Goal: Task Accomplishment & Management: Manage account settings

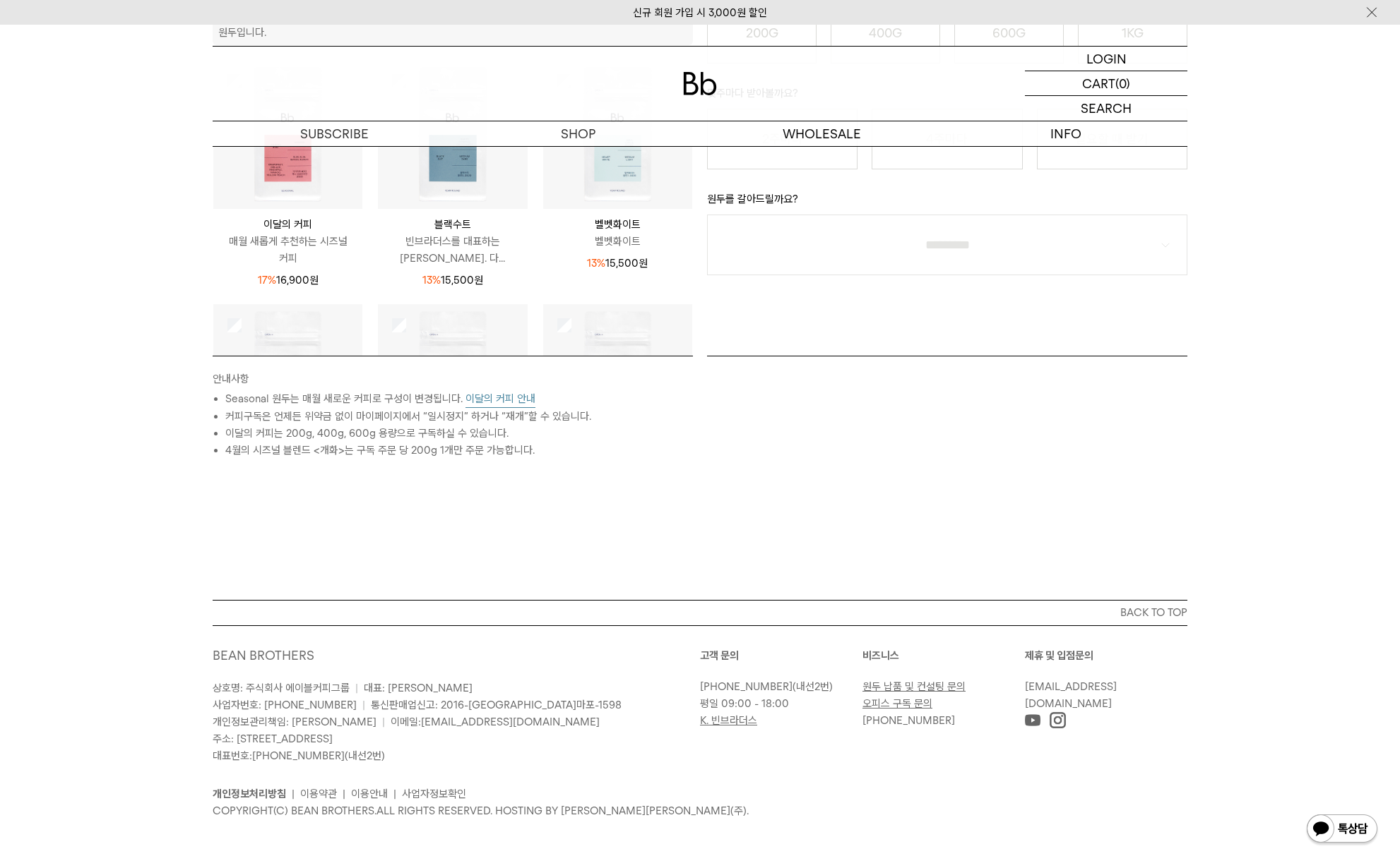
scroll to position [129, 0]
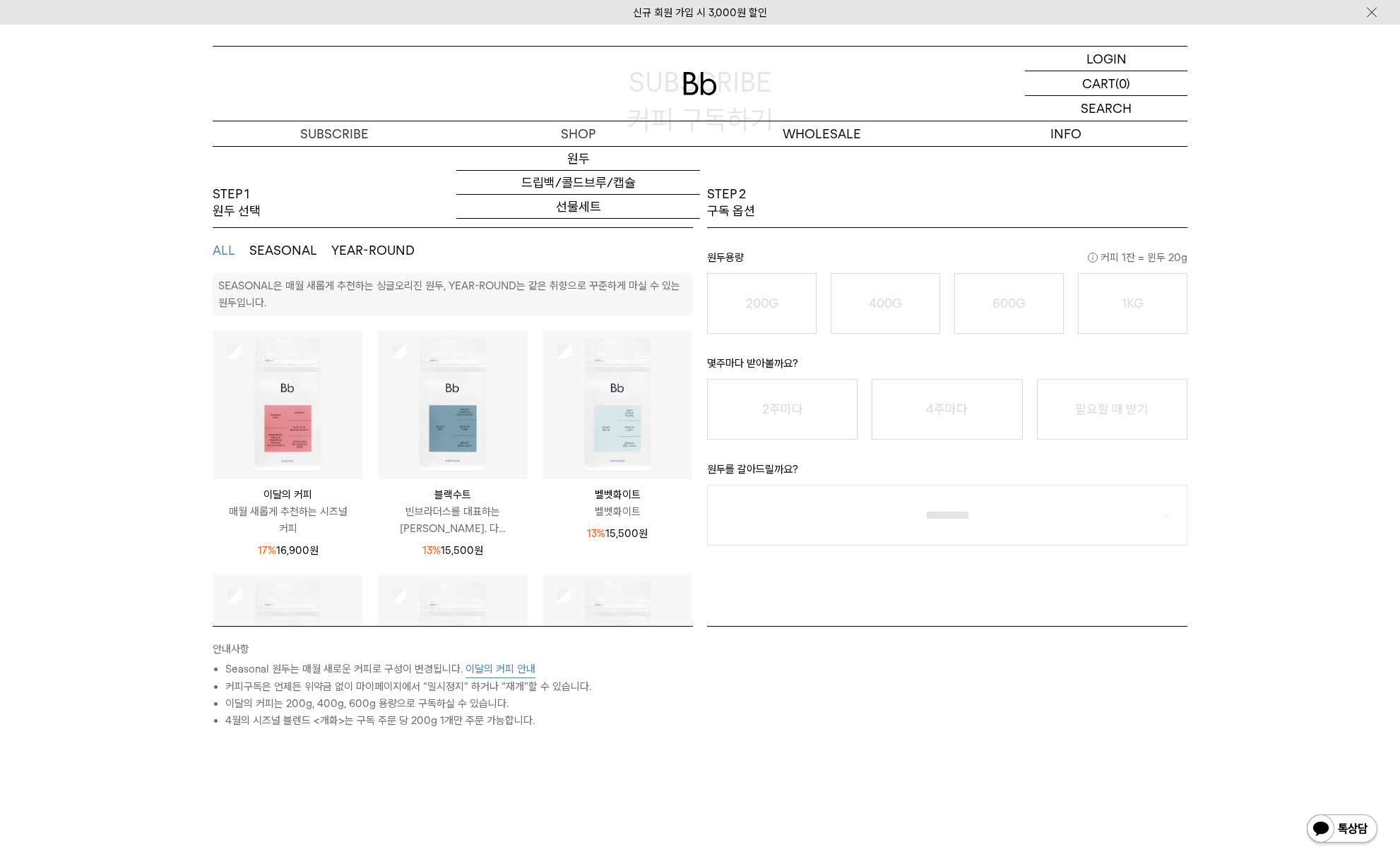
click at [698, 77] on img at bounding box center [700, 84] width 34 height 24
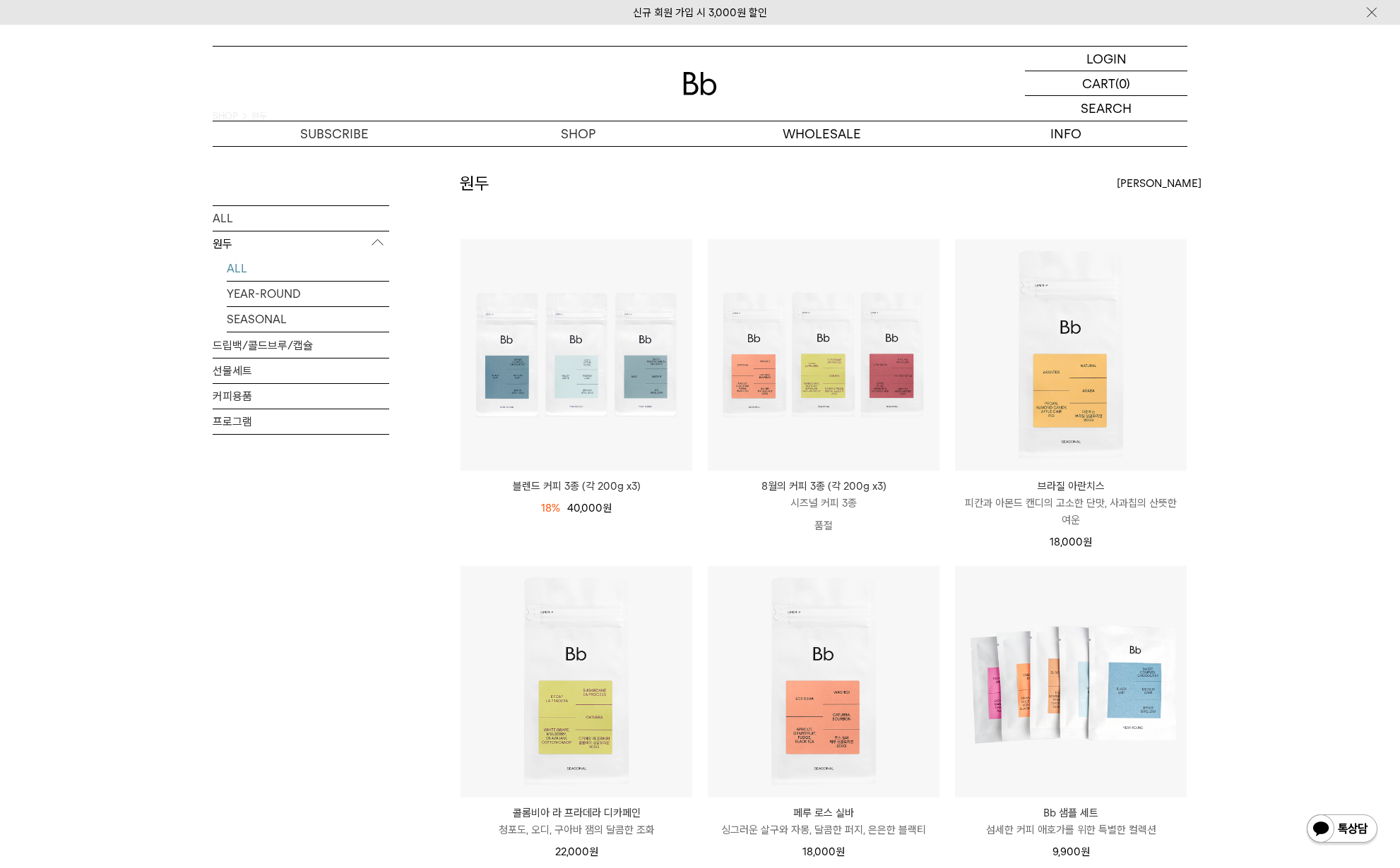
scroll to position [518, 0]
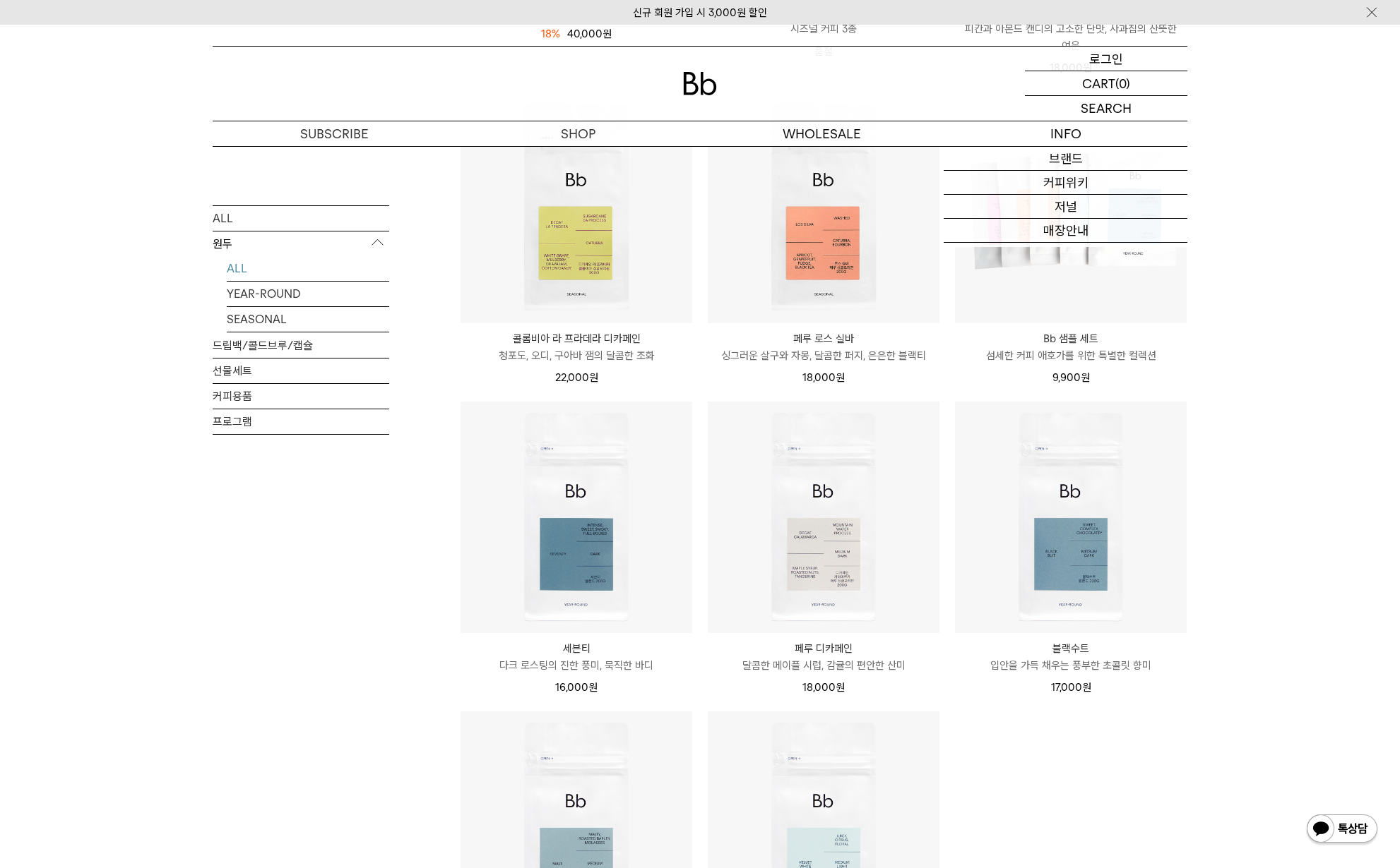
click at [1109, 60] on p "로그인" at bounding box center [1106, 58] width 34 height 24
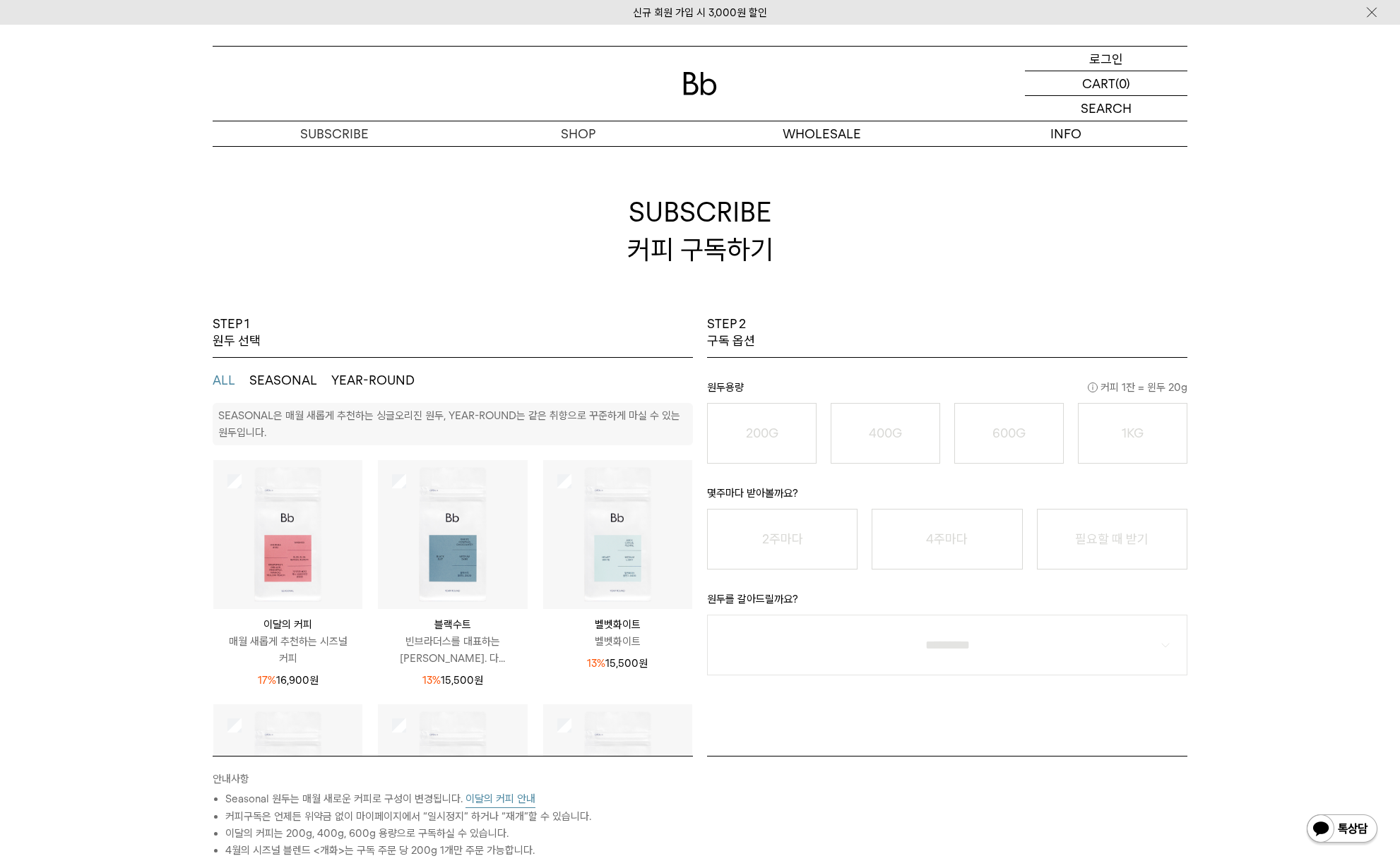
click at [1111, 58] on p "로그인" at bounding box center [1106, 58] width 34 height 24
click at [1145, 58] on div "LOGIN 로그인" at bounding box center [1106, 58] width 163 height 24
